Goal: Register for event/course

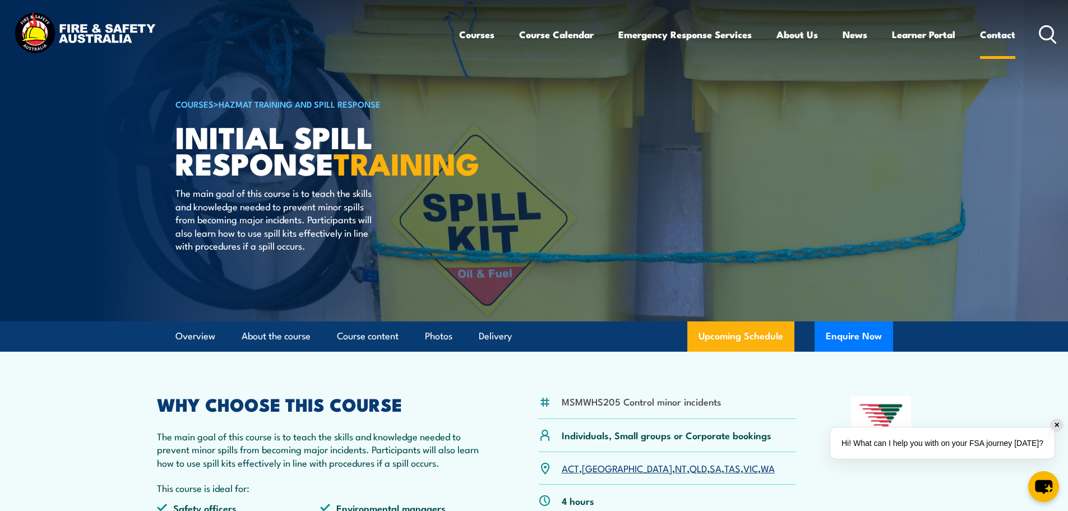
click at [996, 34] on link "Contact" at bounding box center [997, 35] width 35 height 30
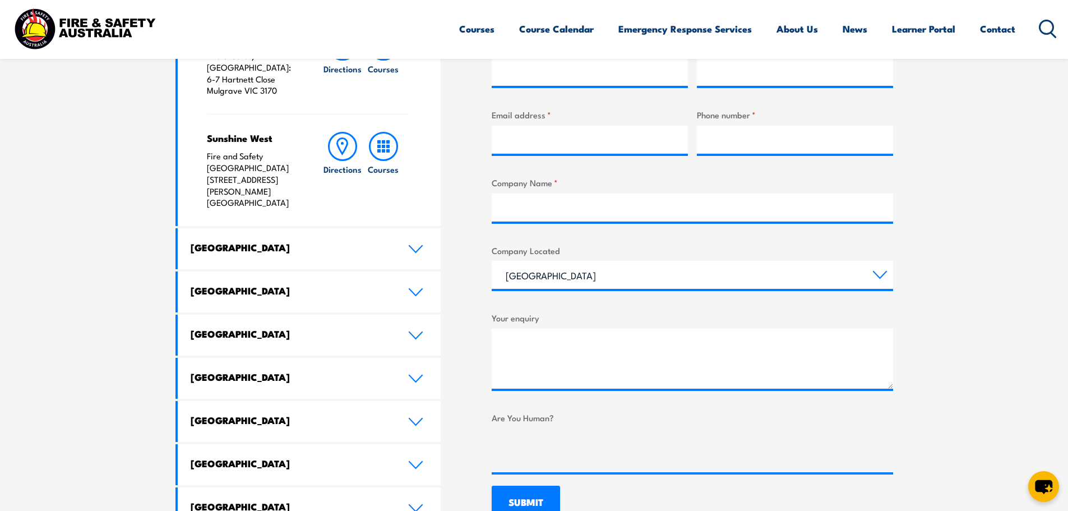
scroll to position [505, 0]
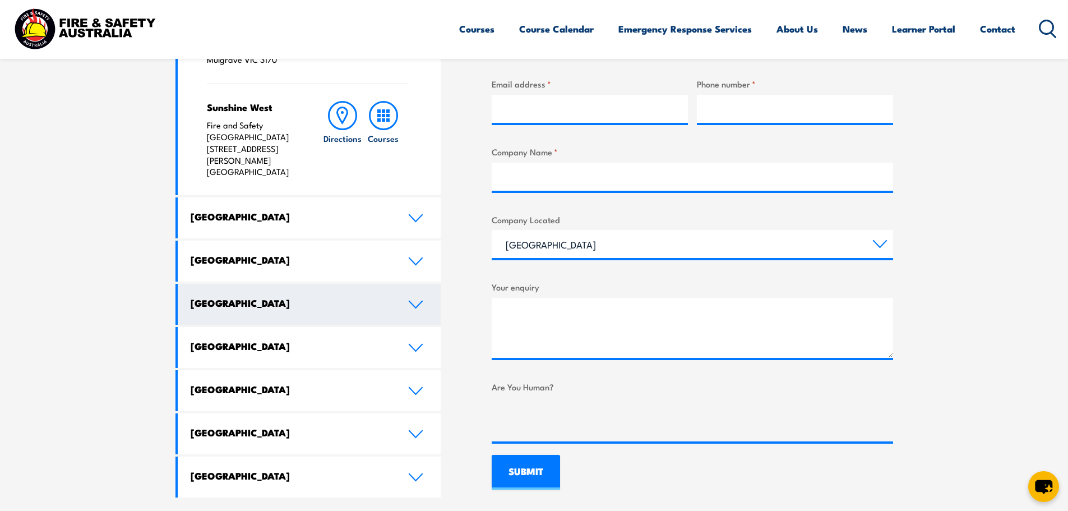
click at [411, 300] on icon at bounding box center [415, 304] width 15 height 9
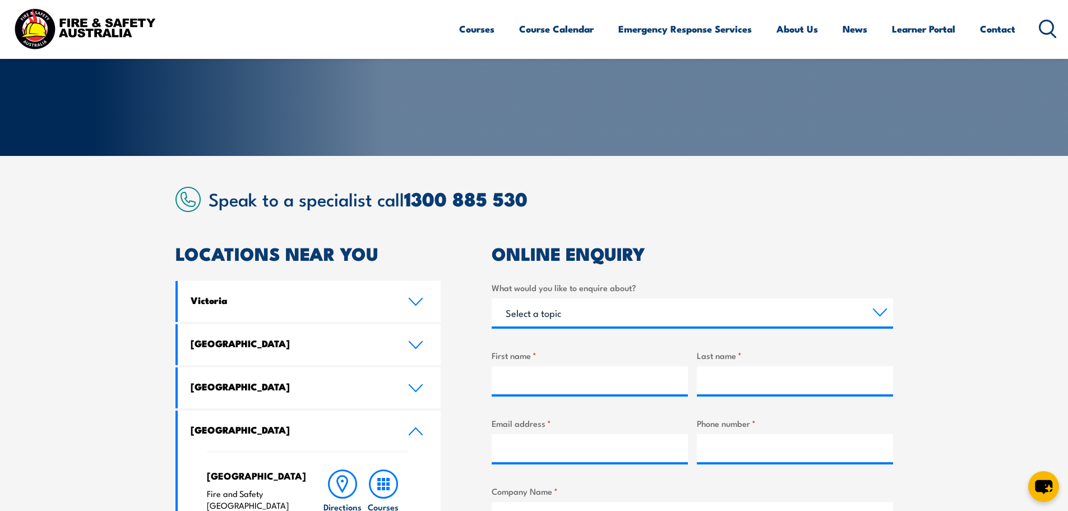
scroll to position [222, 0]
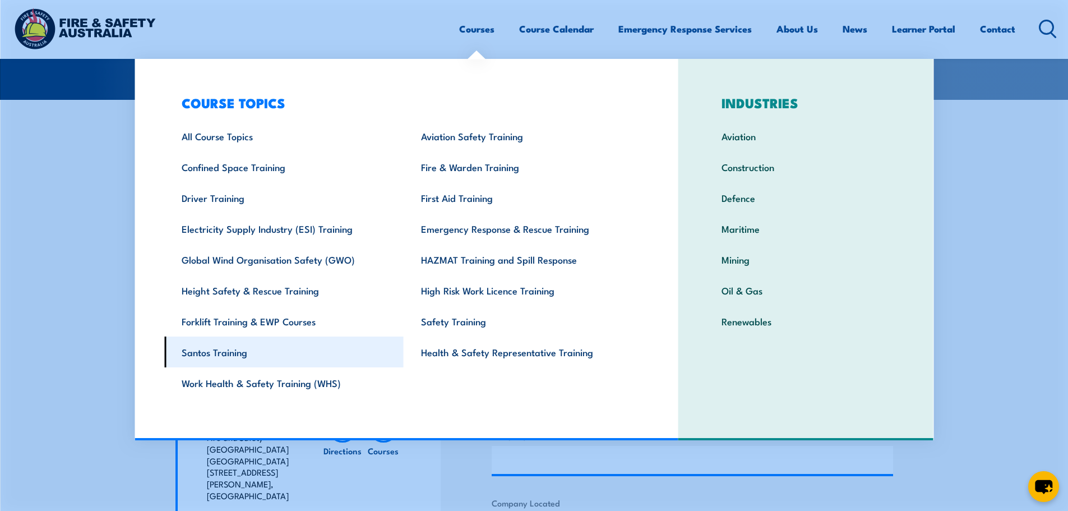
click at [224, 354] on link "Santos Training" at bounding box center [283, 352] width 239 height 31
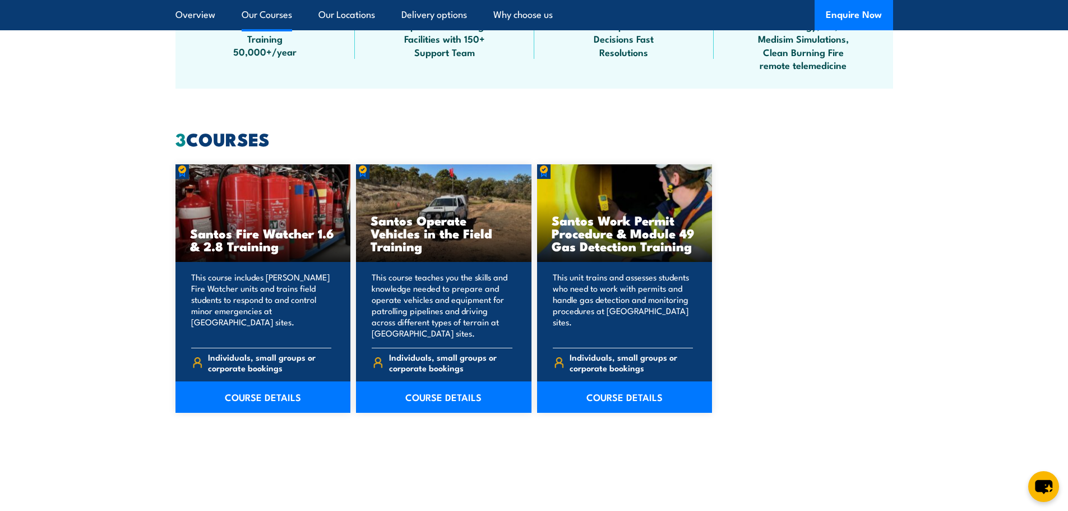
scroll to position [841, 0]
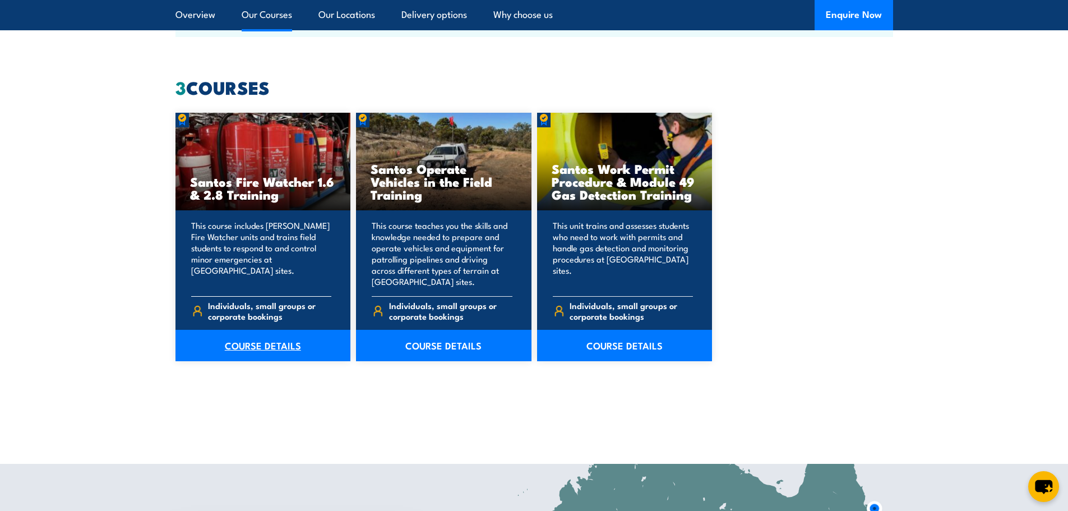
click at [254, 340] on link "COURSE DETAILS" at bounding box center [264, 345] width 176 height 31
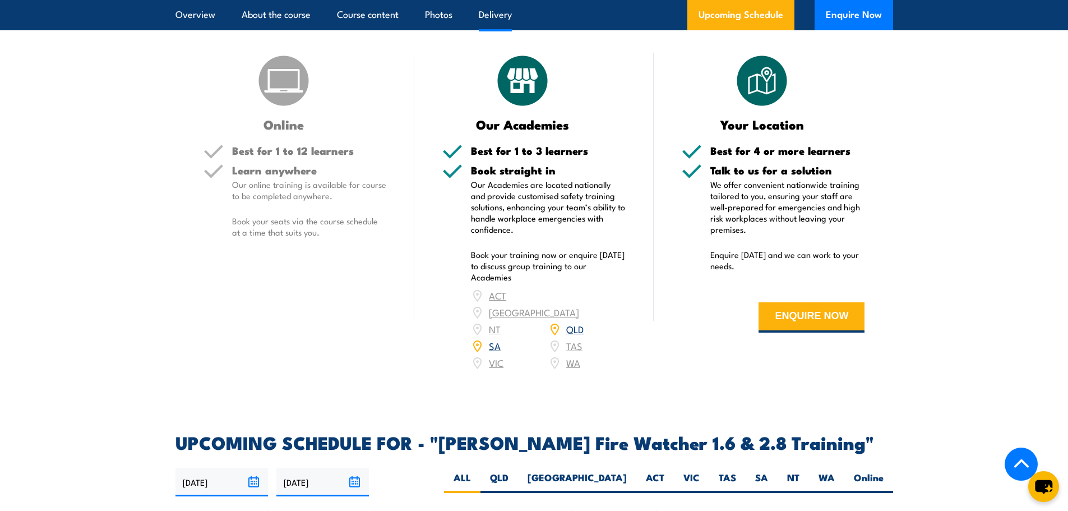
scroll to position [1346, 0]
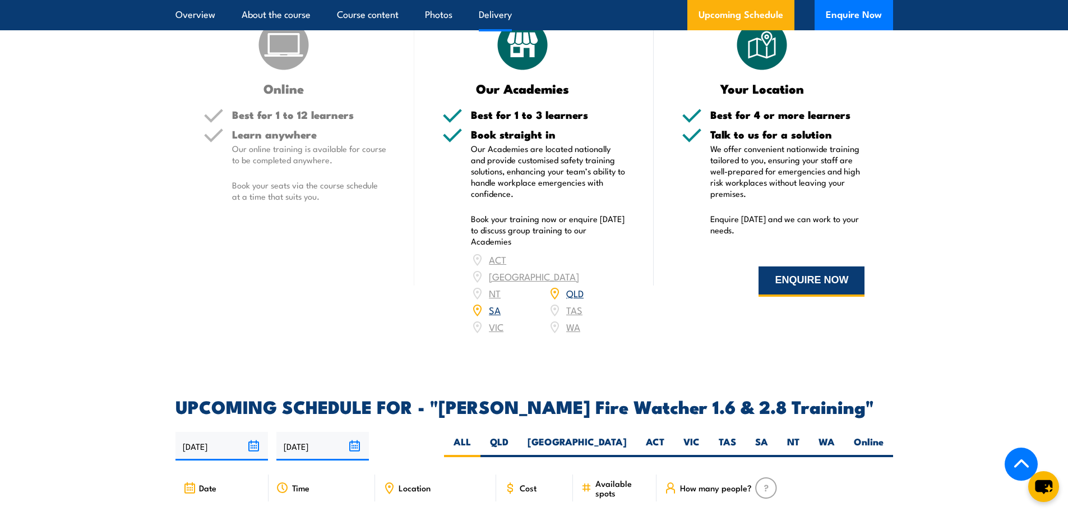
click at [823, 266] on button "ENQUIRE NOW" at bounding box center [812, 281] width 106 height 30
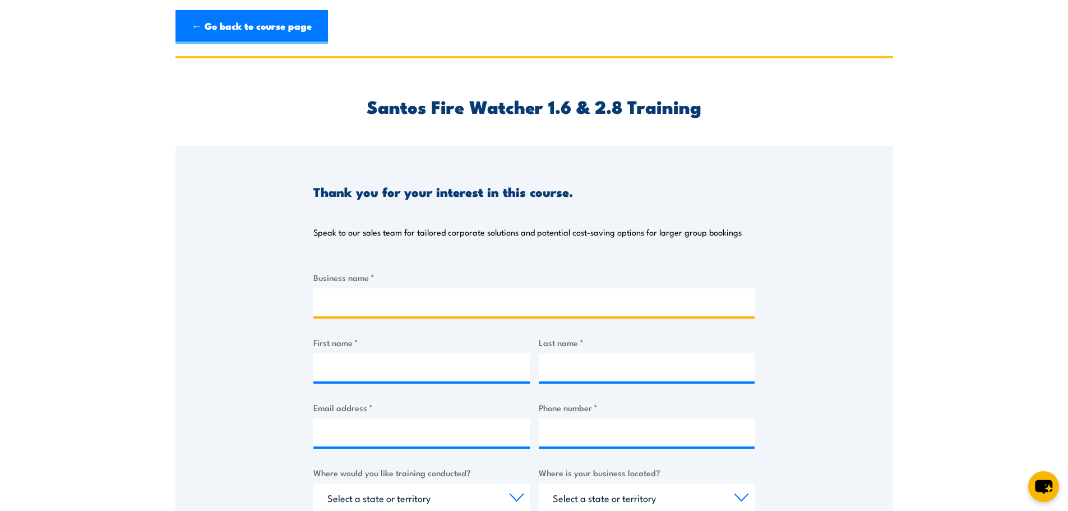
drag, startPoint x: 340, startPoint y: 305, endPoint x: 353, endPoint y: 314, distance: 15.3
click at [340, 305] on input "Business name *" at bounding box center [534, 302] width 441 height 28
type input "APMS Operations Australia Pty Ltd"
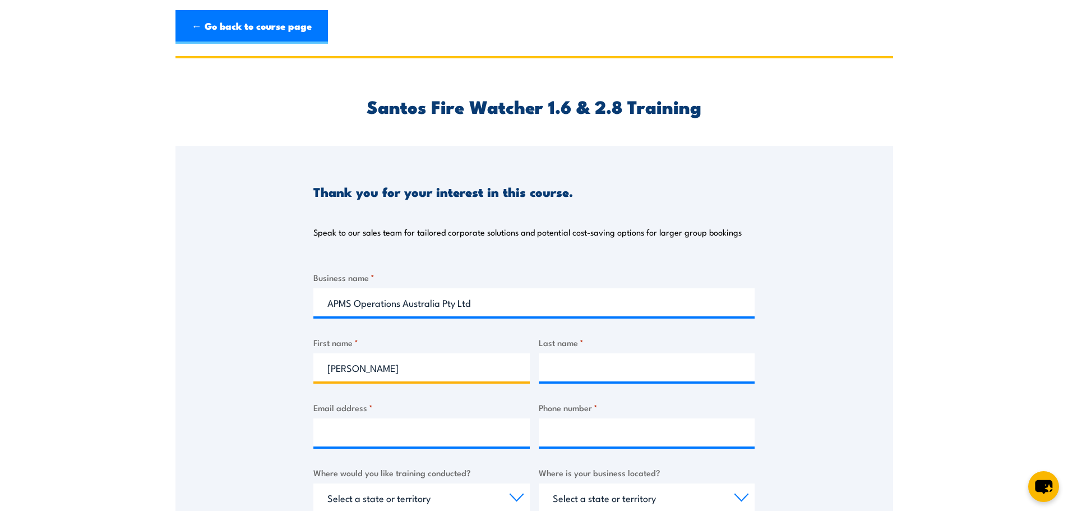
type input "Raser"
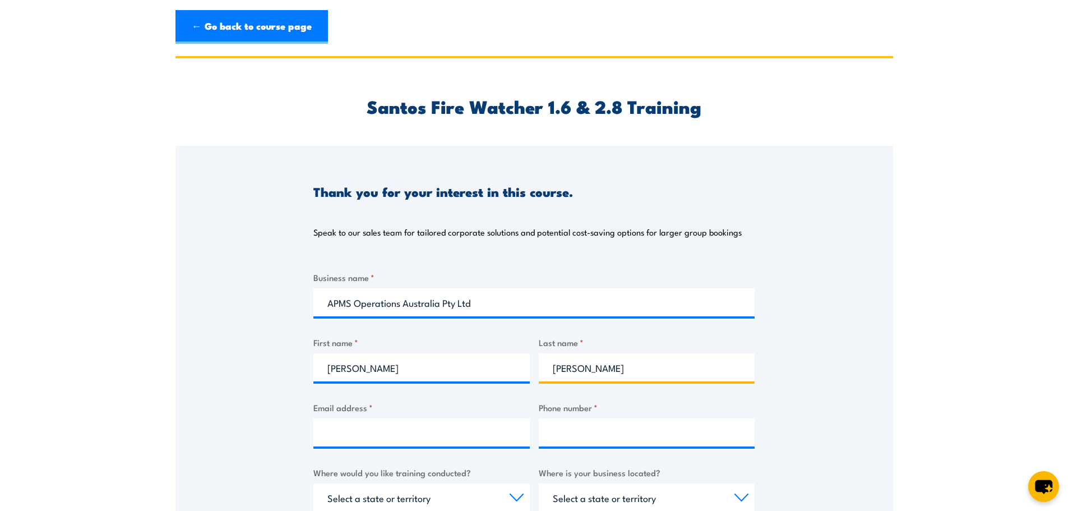
type input "Bacal"
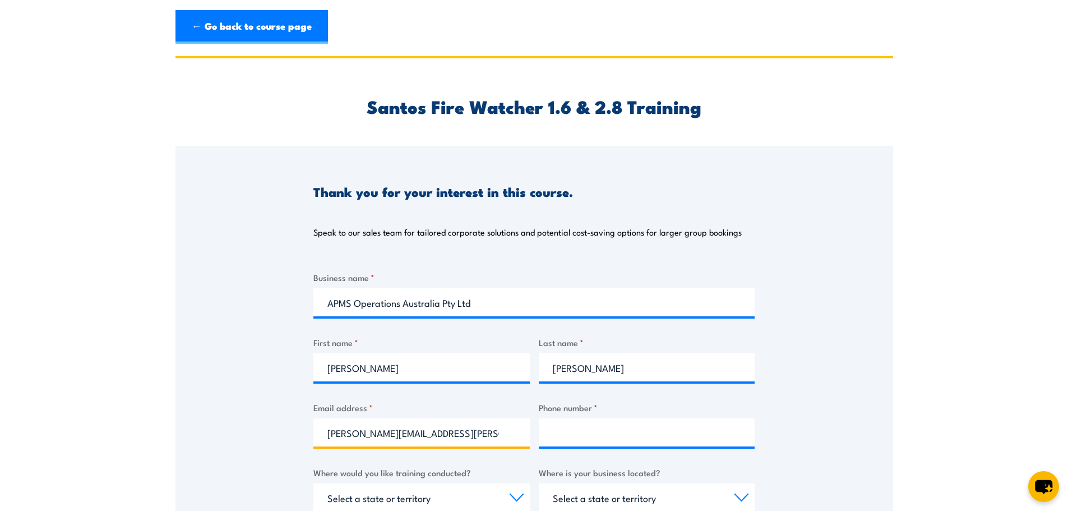
type input "raser.bacal@apmseng.com.au"
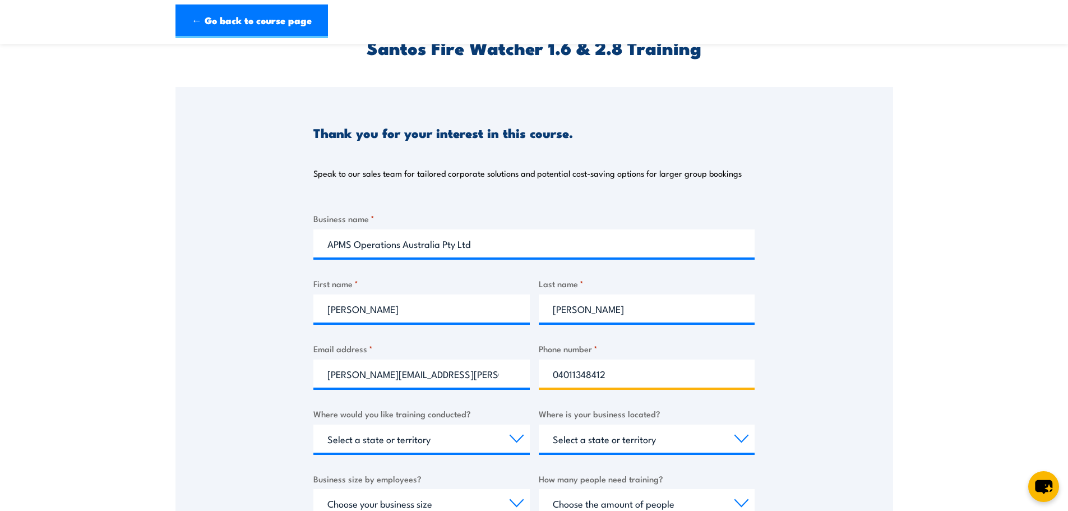
scroll to position [280, 0]
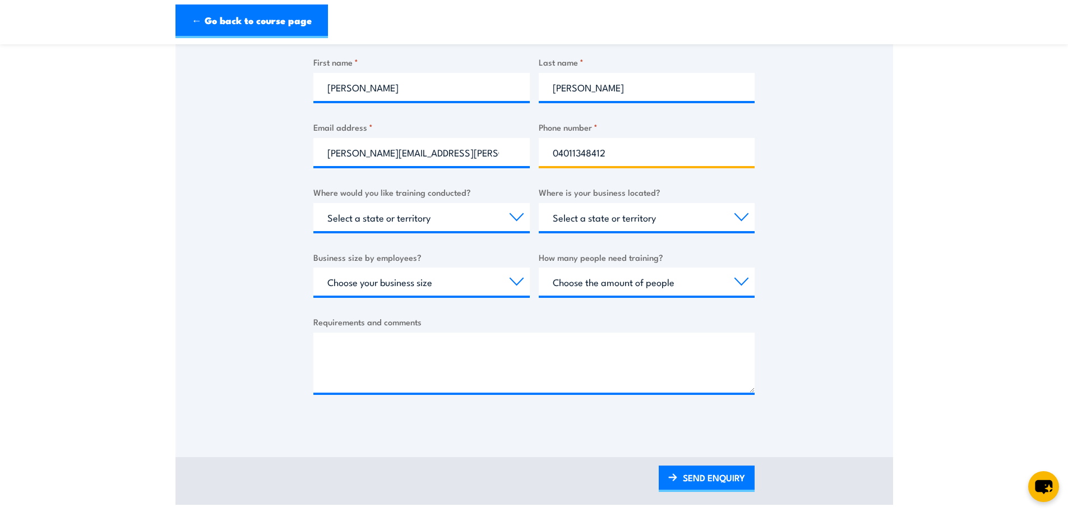
type input "04011348412"
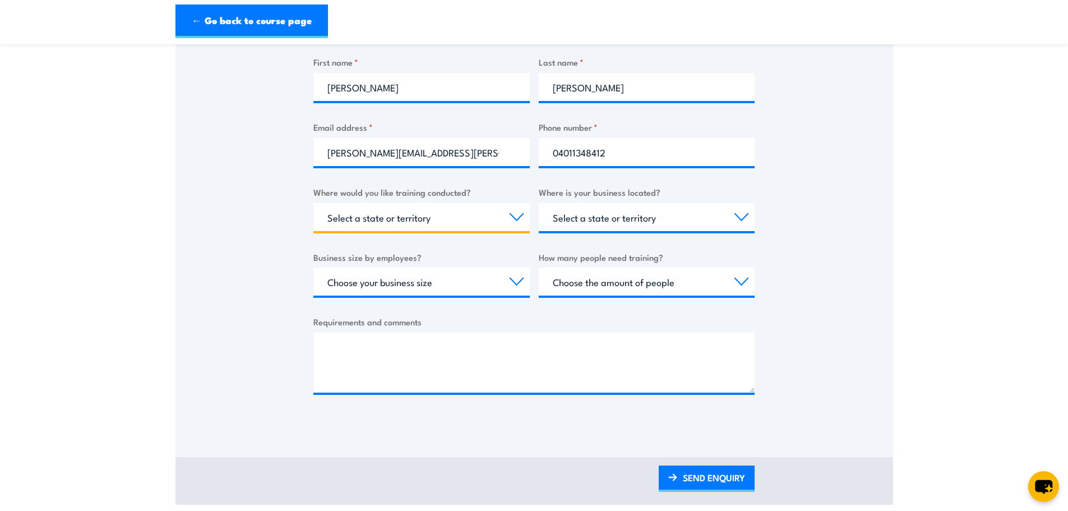
click at [450, 225] on select "Select a state or territory Nationally - multiple locations QLD NSW VIC SA ACT …" at bounding box center [422, 217] width 216 height 28
select select "WA"
click at [314, 203] on select "Select a state or territory Nationally - multiple locations QLD NSW VIC SA ACT …" at bounding box center [422, 217] width 216 height 28
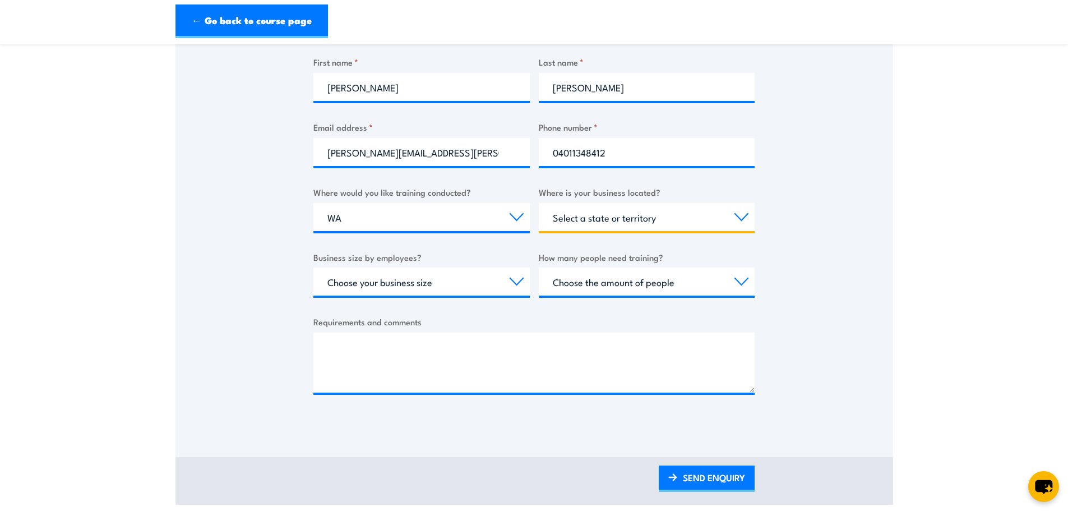
click at [669, 218] on select "Select a state or territory QLD NSW VIC SA ACT WA TAS NT" at bounding box center [647, 217] width 216 height 28
select select "WA"
click at [539, 203] on select "Select a state or territory QLD NSW VIC SA ACT WA TAS NT" at bounding box center [647, 217] width 216 height 28
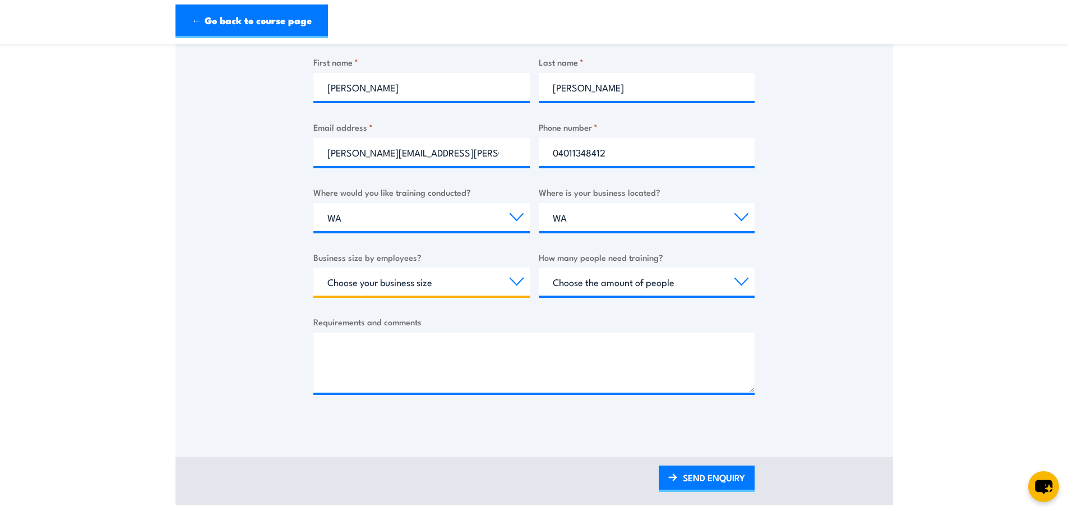
click at [440, 286] on select "Choose your business size 1 to 19 20 to 199 200+" at bounding box center [422, 282] width 216 height 28
select select "1 to 19"
click at [314, 268] on select "Choose your business size 1 to 19 20 to 199 200+" at bounding box center [422, 282] width 216 height 28
click at [588, 283] on select "Choose the amount of people 1 to 4 5 to 19 20+" at bounding box center [647, 282] width 216 height 28
select select "1 to 4"
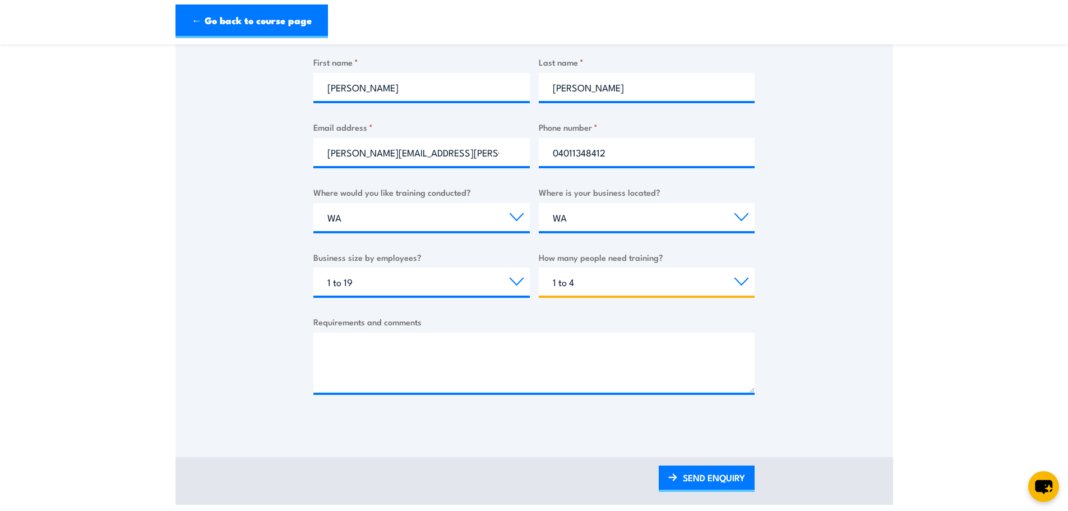
click at [539, 268] on select "Choose the amount of people 1 to 4 5 to 19 20+" at bounding box center [647, 282] width 216 height 28
click at [366, 379] on textarea "Requirements and comments" at bounding box center [534, 363] width 441 height 60
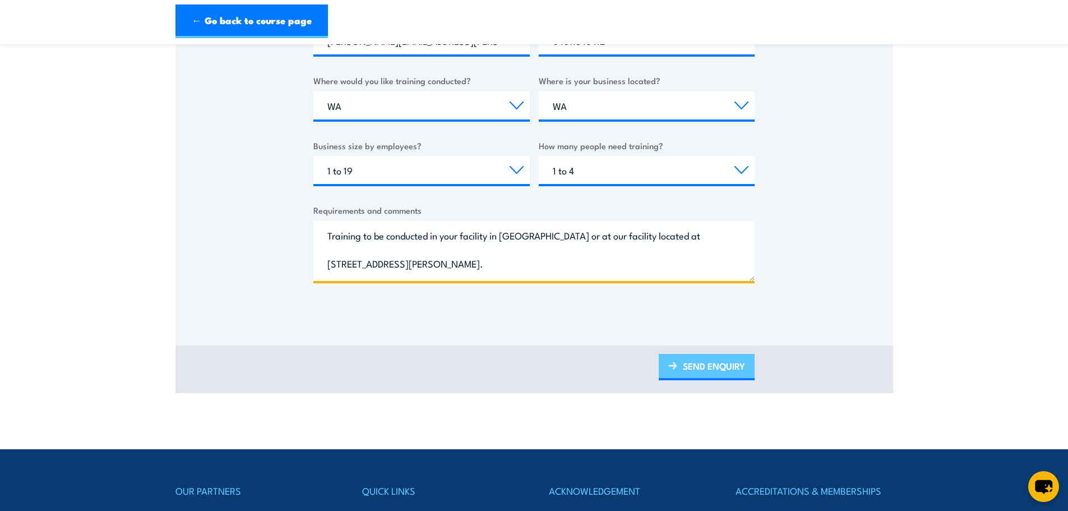
scroll to position [393, 0]
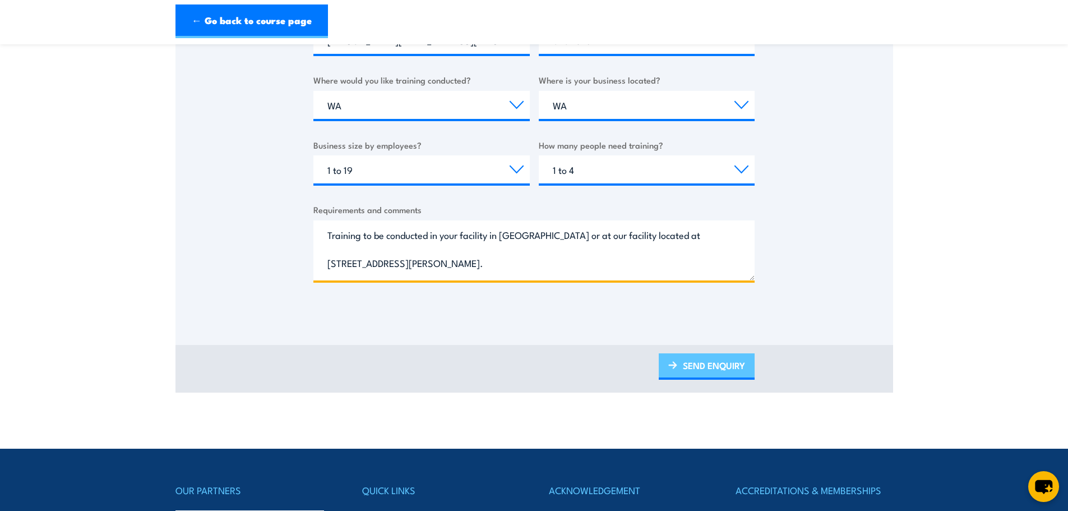
type textarea "Training to be conducted in your facility in WA or at our facility located at 4…"
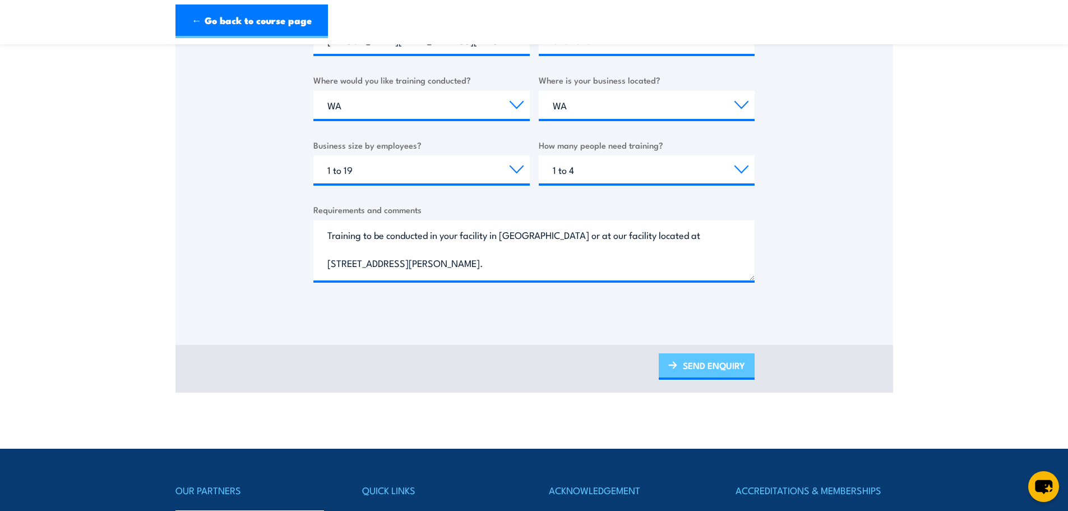
drag, startPoint x: 700, startPoint y: 368, endPoint x: 716, endPoint y: 367, distance: 16.3
click at [700, 368] on link "SEND ENQUIRY" at bounding box center [707, 366] width 96 height 26
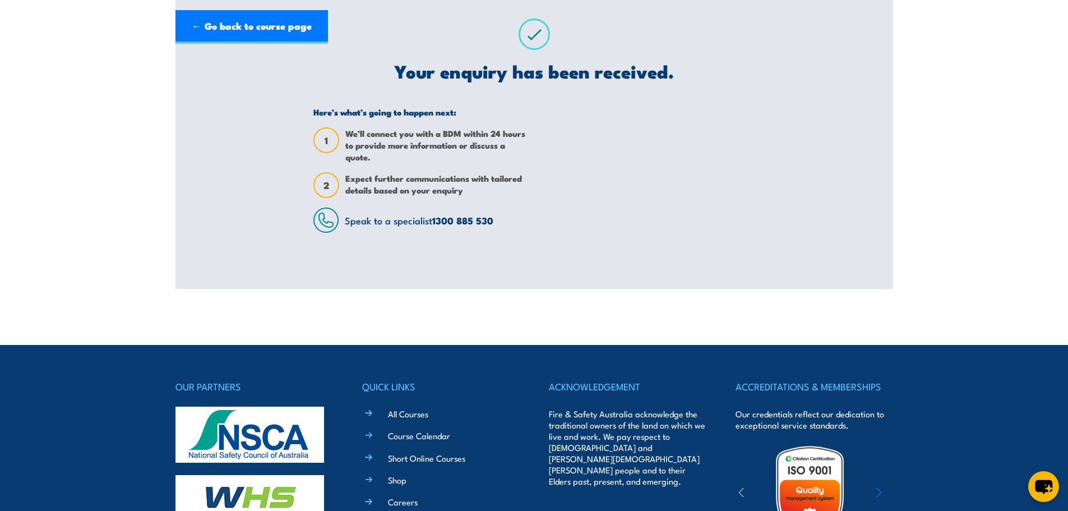
scroll to position [0, 0]
